Goal: Check status: Check status

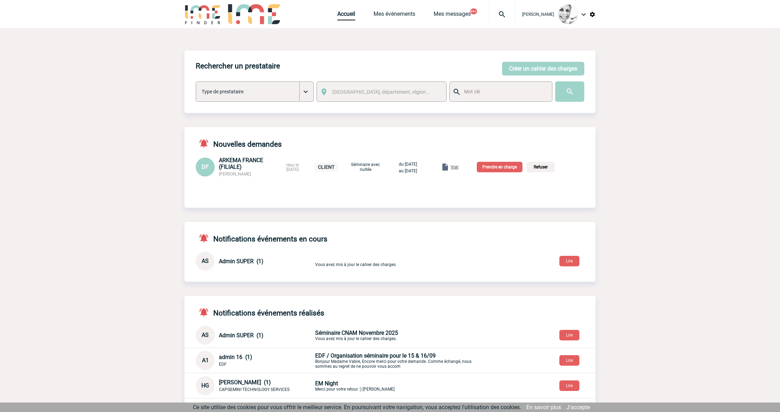
click at [506, 15] on img at bounding box center [501, 14] width 25 height 8
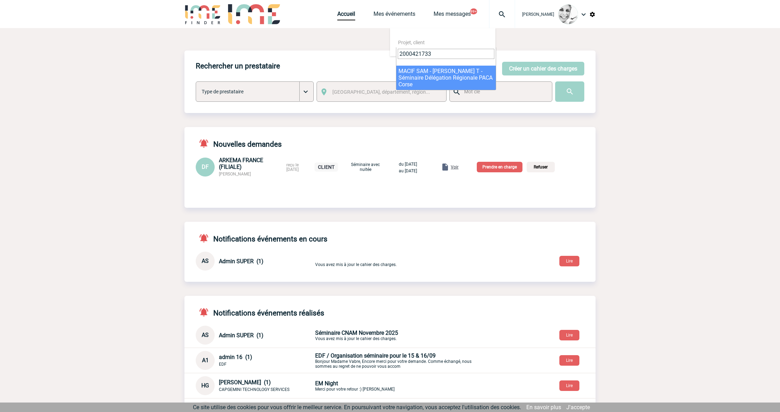
type input "2000421733"
select select "21234"
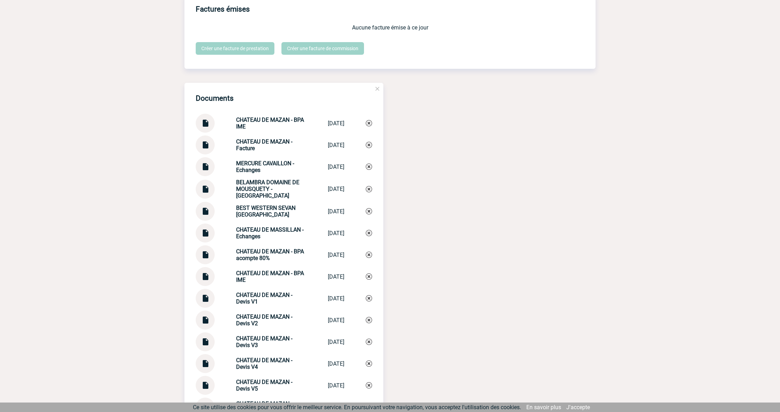
scroll to position [655, 0]
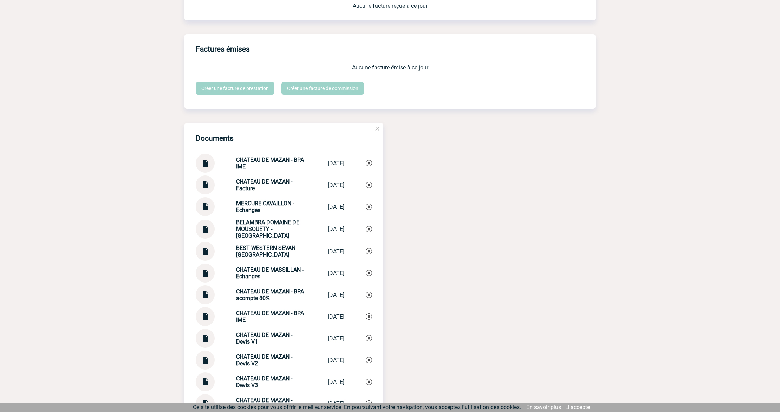
scroll to position [634, 0]
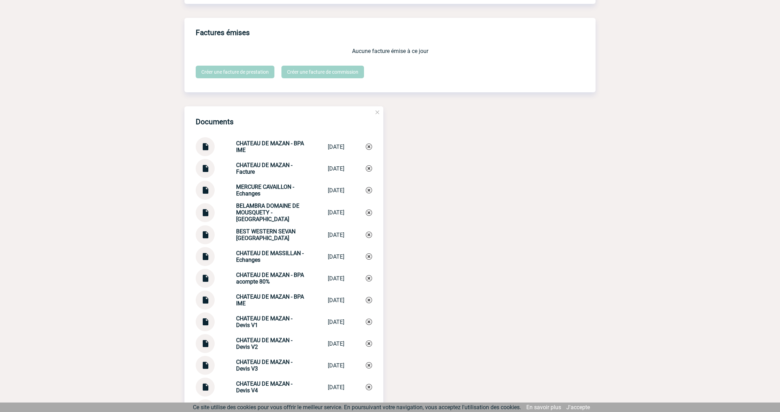
click at [206, 172] on img at bounding box center [205, 166] width 9 height 14
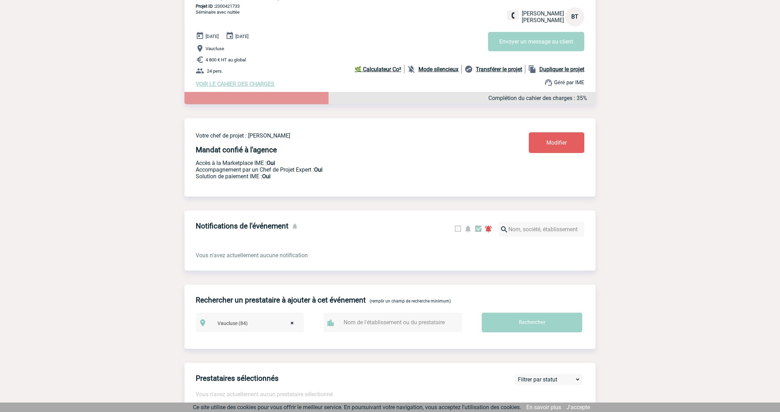
scroll to position [0, 0]
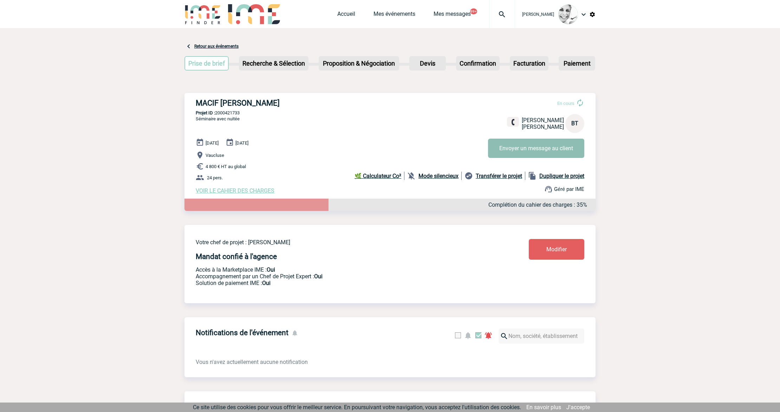
drag, startPoint x: 513, startPoint y: 148, endPoint x: 491, endPoint y: 144, distance: 22.5
click at [491, 144] on button "Envoyer un message au client" at bounding box center [536, 148] width 96 height 19
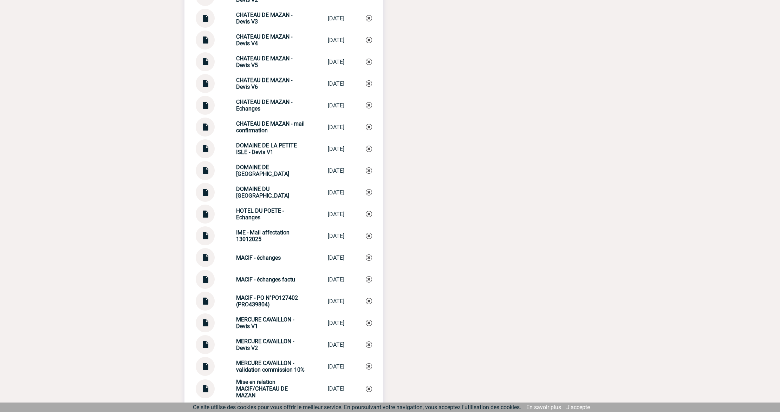
scroll to position [983, 0]
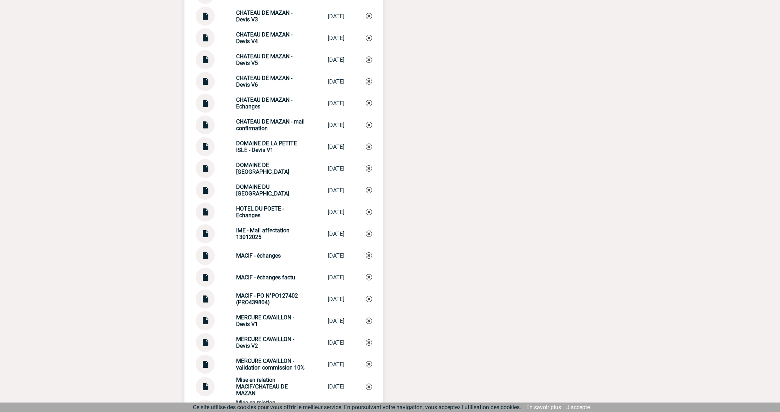
click at [204, 277] on img at bounding box center [205, 275] width 9 height 14
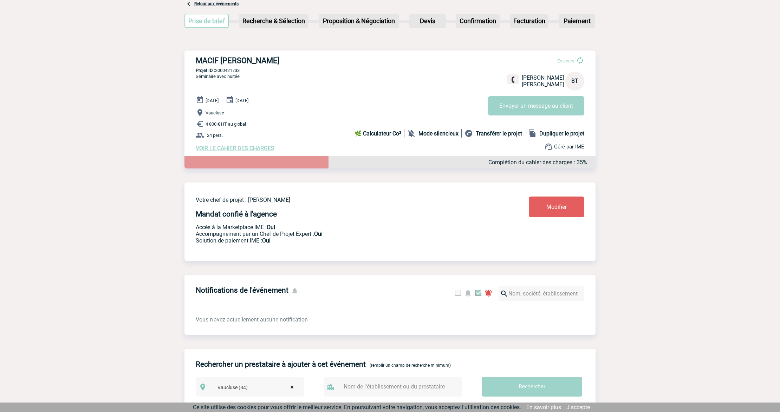
scroll to position [0, 0]
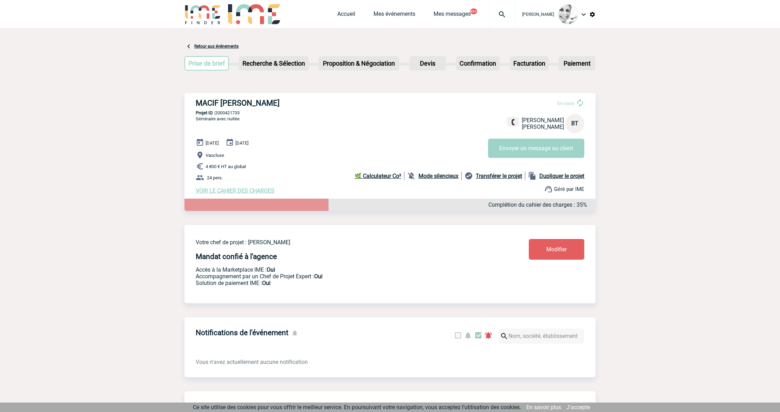
click at [228, 111] on p "Projet ID : 2000421733" at bounding box center [389, 112] width 411 height 5
copy p "2000421733"
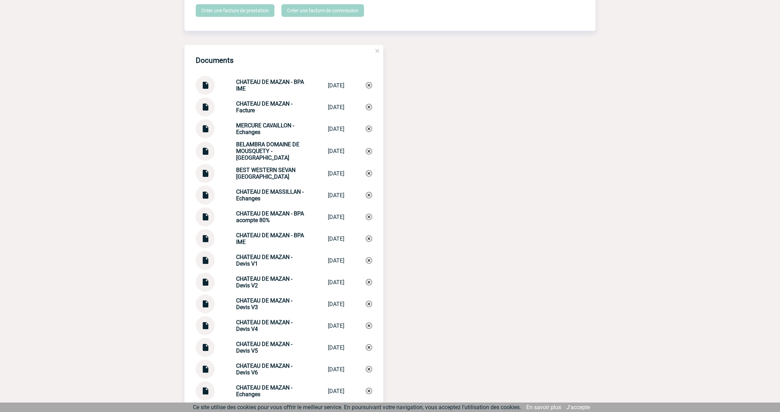
scroll to position [702, 0]
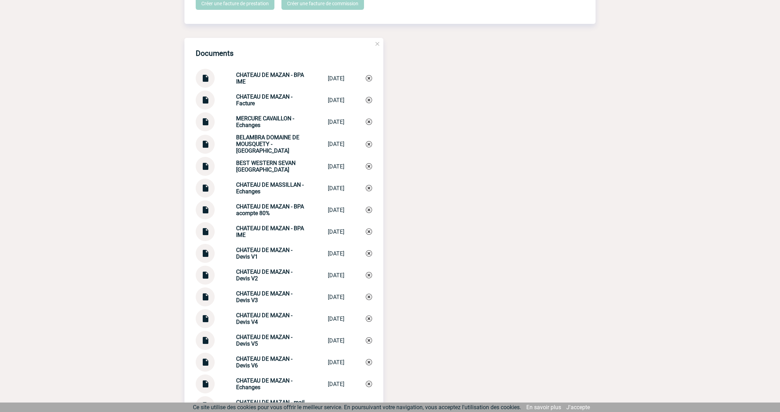
click at [211, 98] on div at bounding box center [205, 100] width 19 height 19
click at [206, 101] on img at bounding box center [205, 98] width 9 height 14
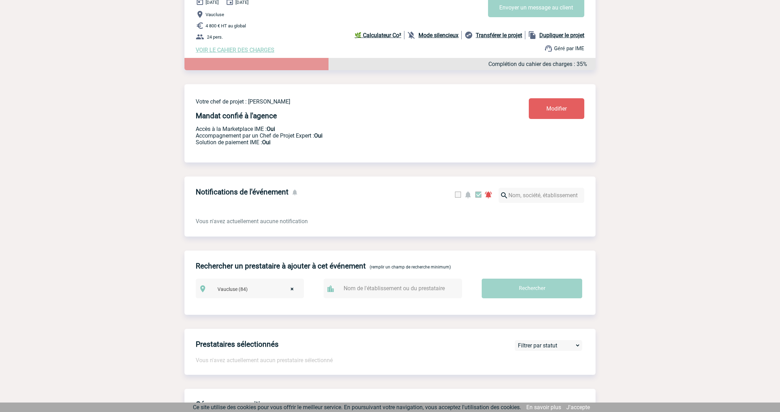
scroll to position [0, 0]
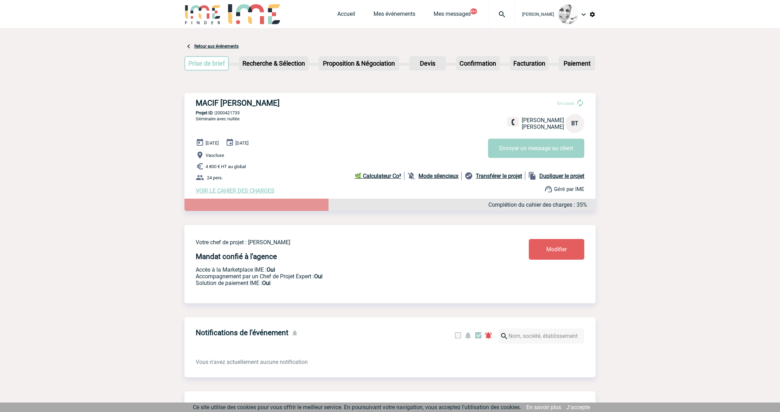
click at [505, 17] on img at bounding box center [501, 14] width 25 height 8
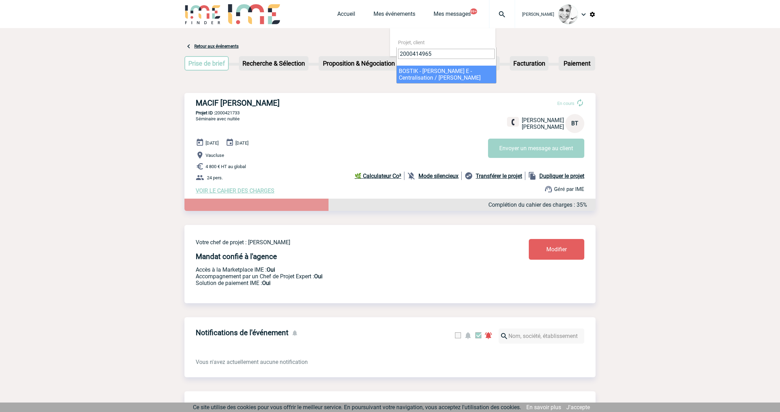
type input "2000414965"
select select "14466"
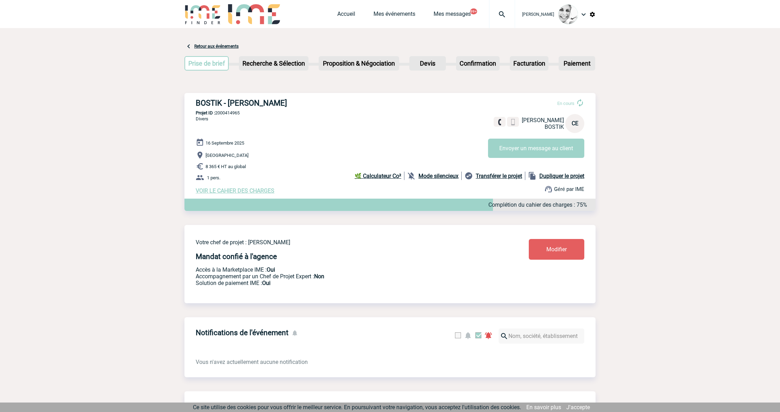
click at [514, 19] on div at bounding box center [502, 14] width 26 height 28
